Goal: Navigation & Orientation: Find specific page/section

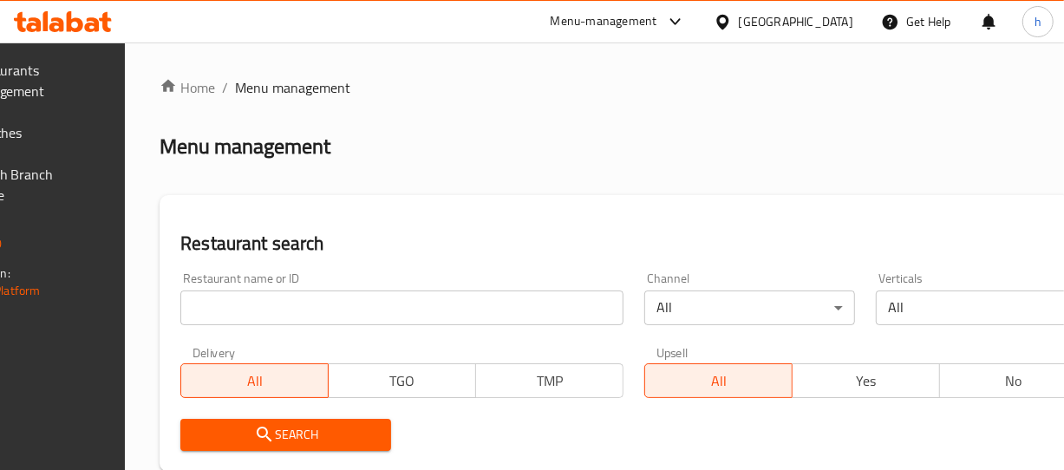
click at [80, 141] on span "Branches" at bounding box center [26, 132] width 119 height 21
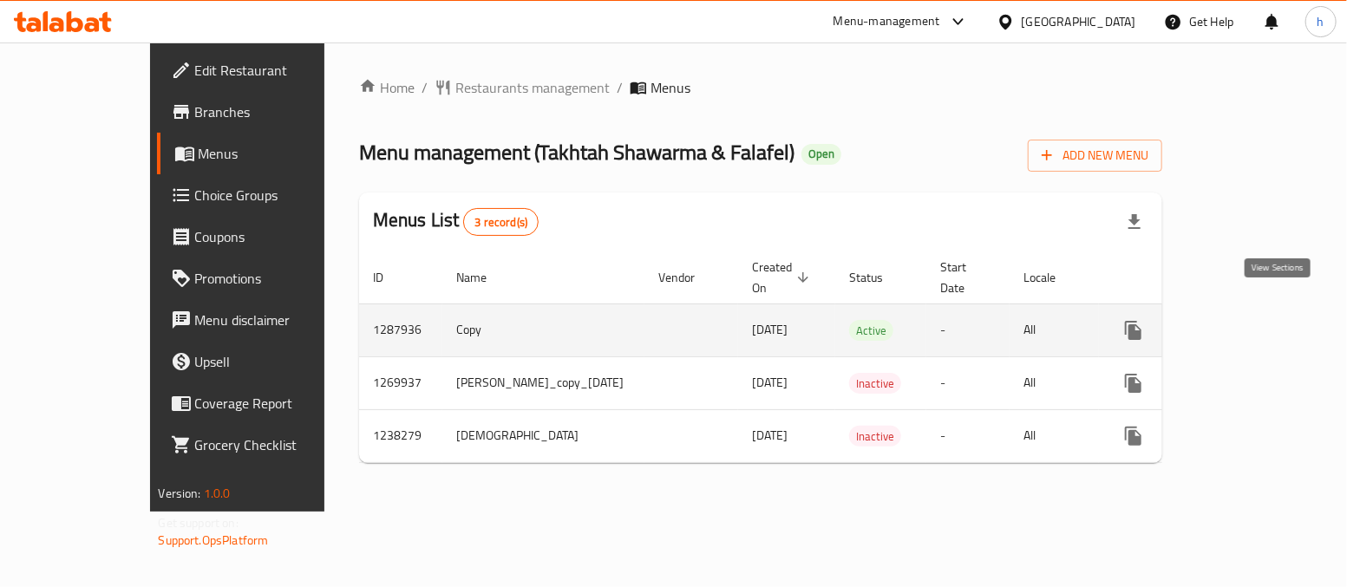
click at [1269, 320] on icon "enhanced table" at bounding box center [1258, 330] width 21 height 21
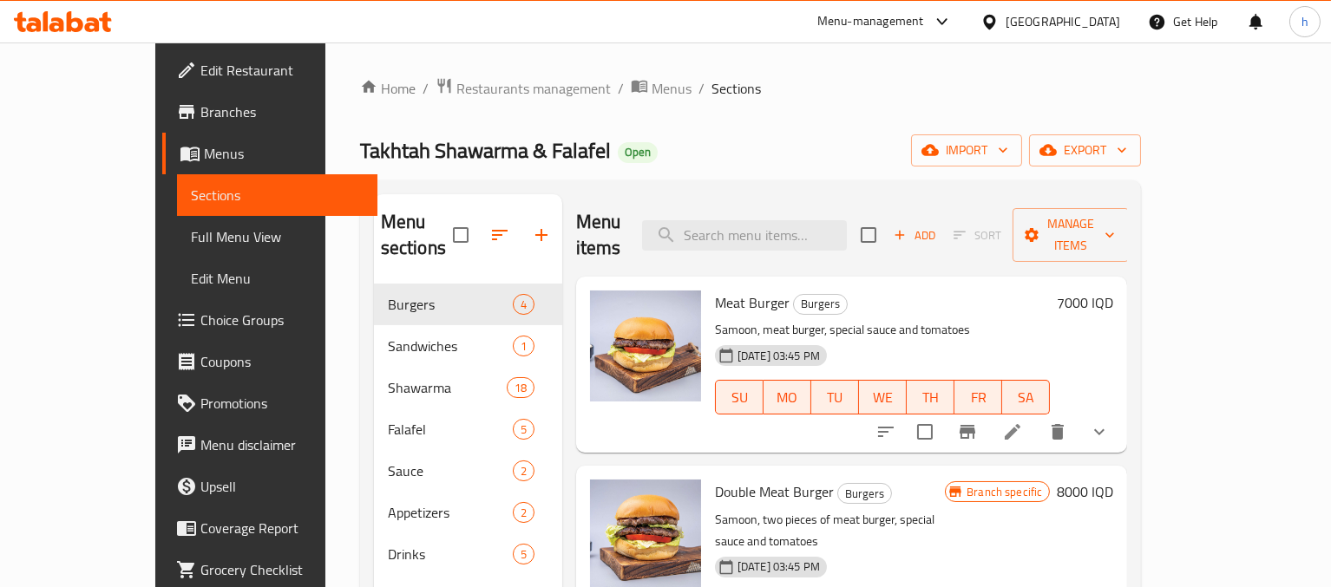
click at [191, 229] on span "Full Menu View" at bounding box center [277, 236] width 173 height 21
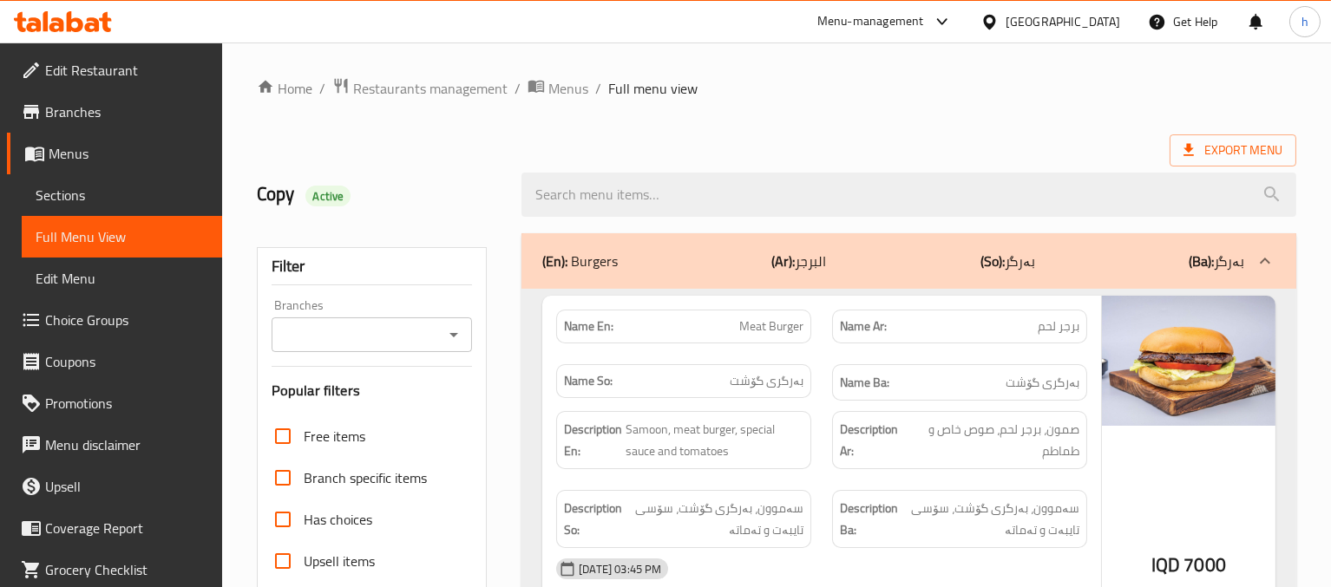
click at [452, 350] on div "Branches" at bounding box center [371, 334] width 201 height 35
click at [460, 329] on icon "Open" at bounding box center [453, 334] width 21 height 21
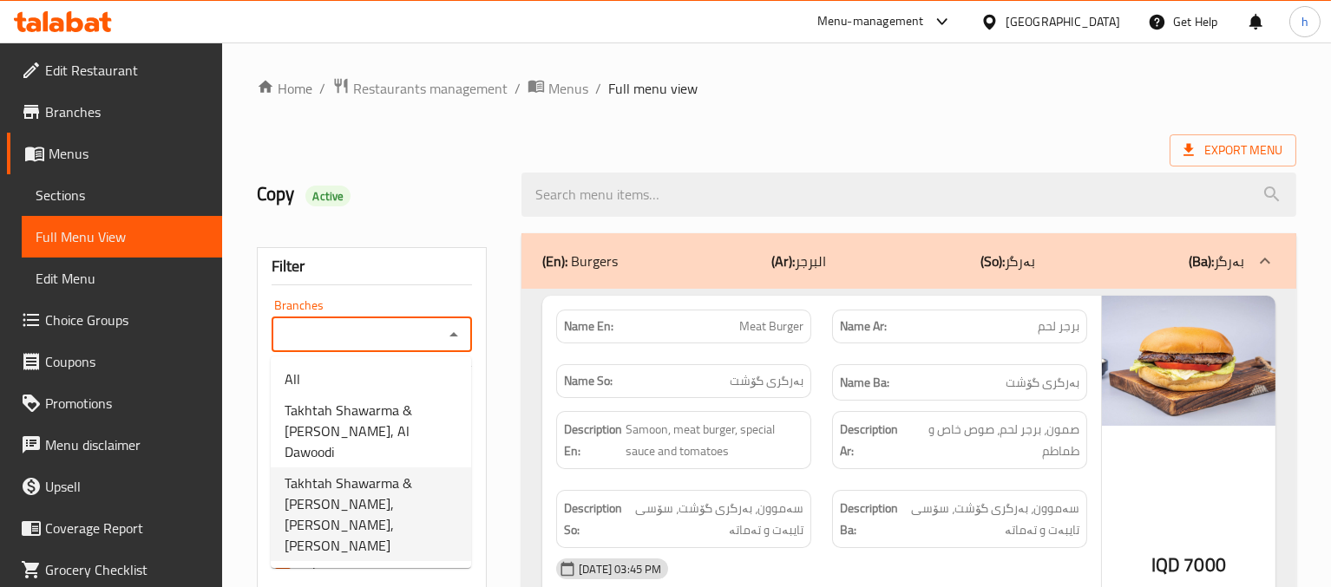
click at [327, 474] on span "Takhtah Shawarma & [PERSON_NAME], [PERSON_NAME],[PERSON_NAME]" at bounding box center [370, 514] width 173 height 83
type input "Takhtah Shawarma & [PERSON_NAME], [PERSON_NAME],[PERSON_NAME]"
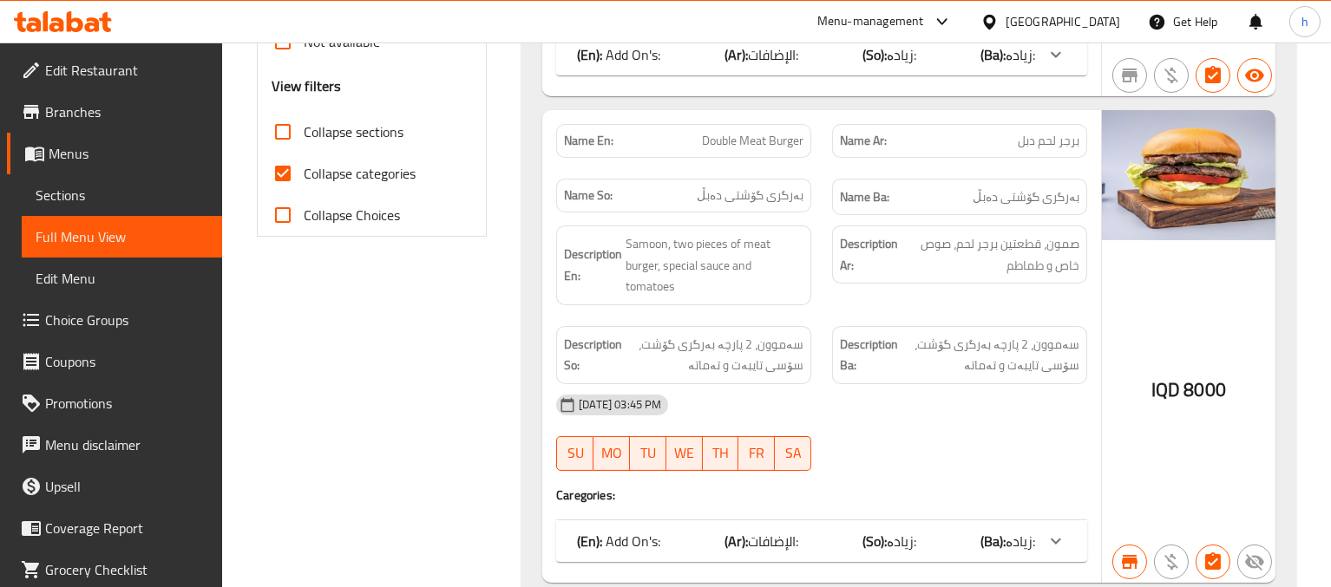
scroll to position [680, 0]
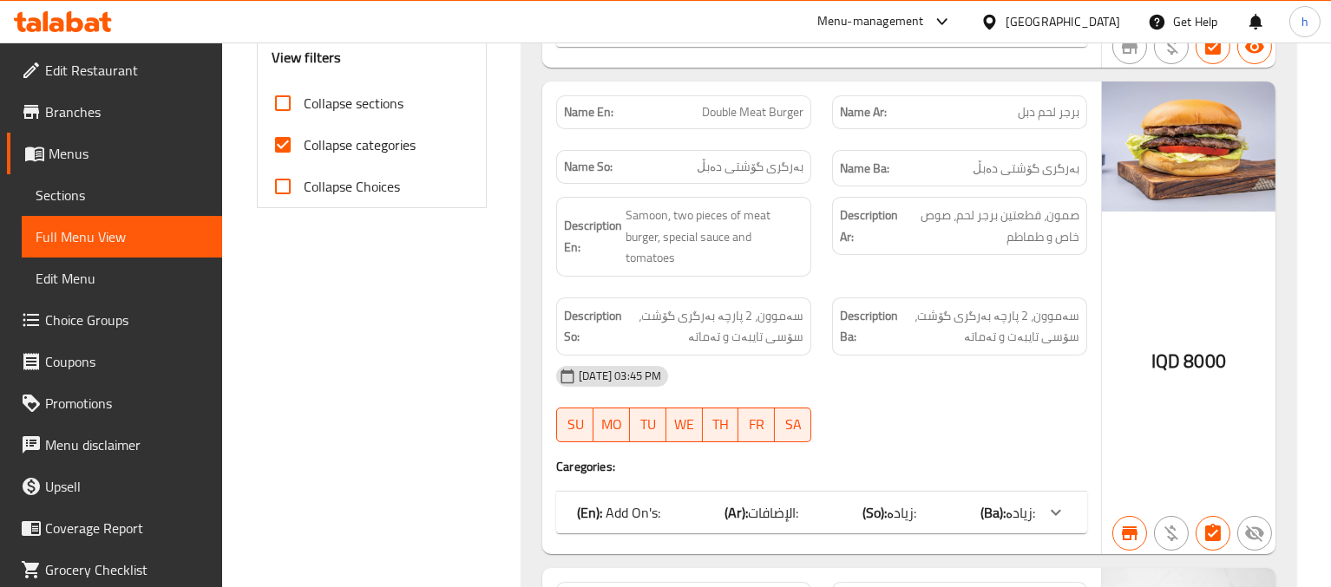
click at [402, 147] on span "Collapse categories" at bounding box center [360, 144] width 112 height 21
click at [304, 147] on input "Collapse categories" at bounding box center [283, 145] width 42 height 42
checkbox input "false"
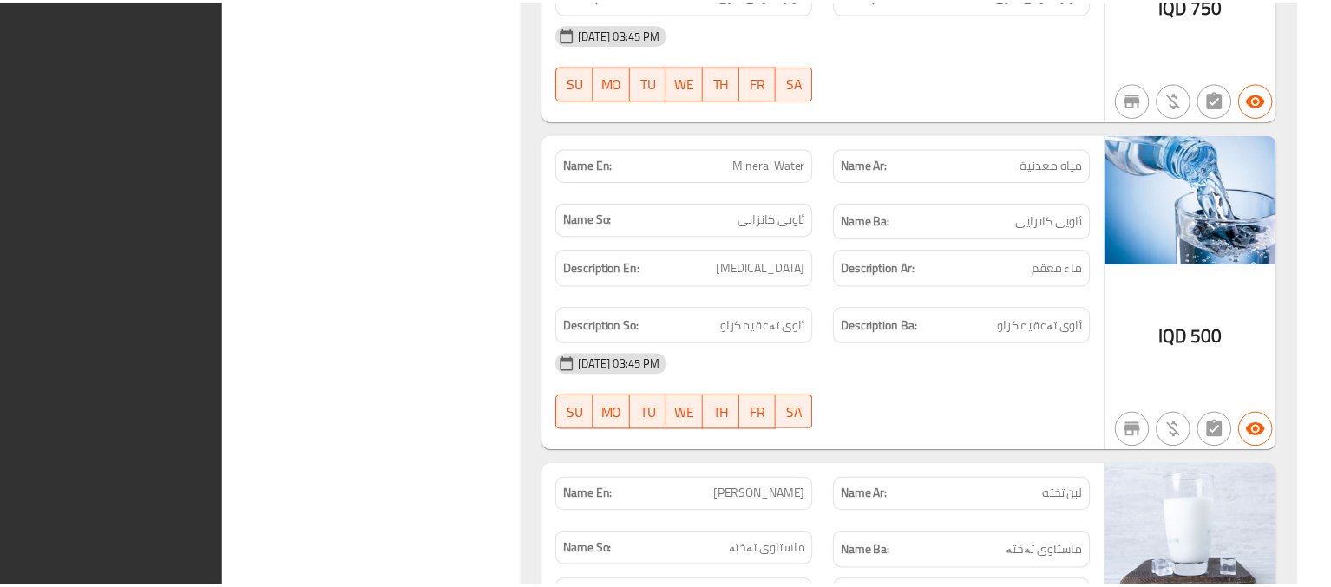
scroll to position [16711, 0]
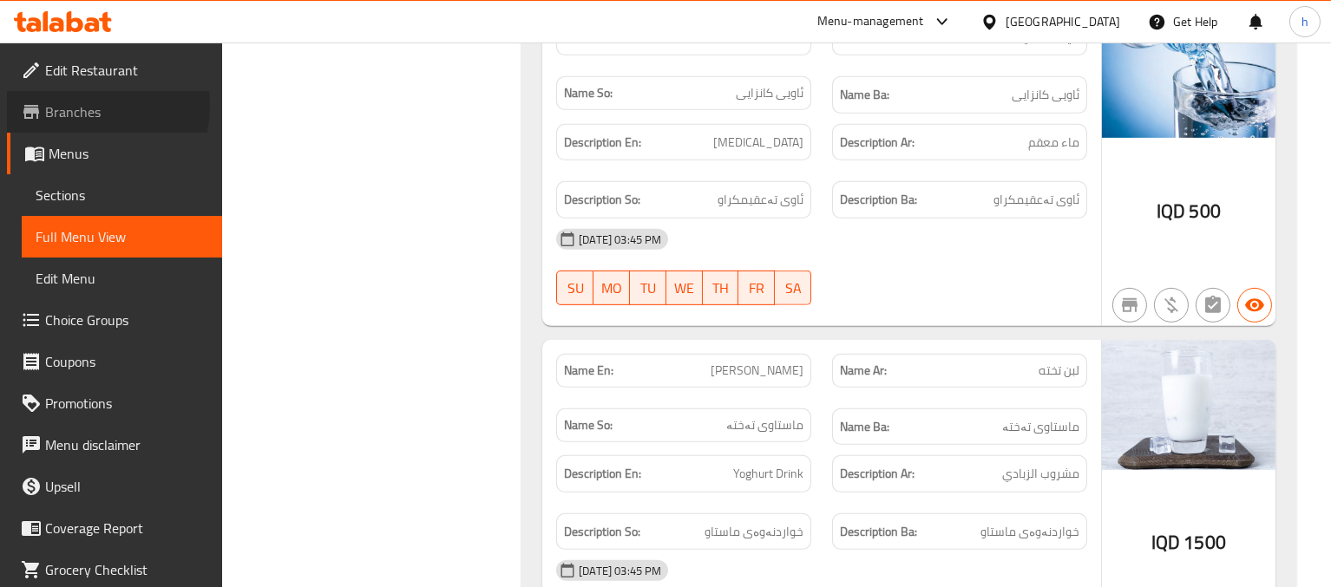
click at [82, 106] on span "Branches" at bounding box center [126, 111] width 163 height 21
